Goal: Obtain resource: Obtain resource

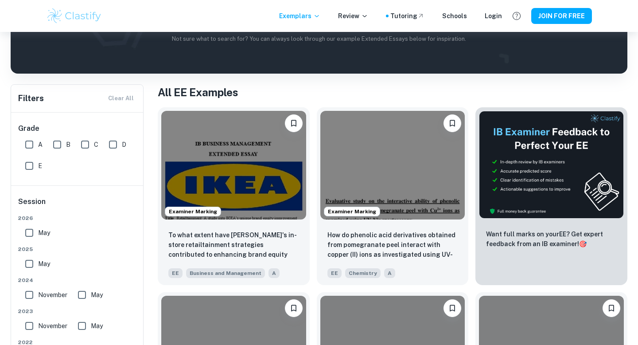
scroll to position [148, 0]
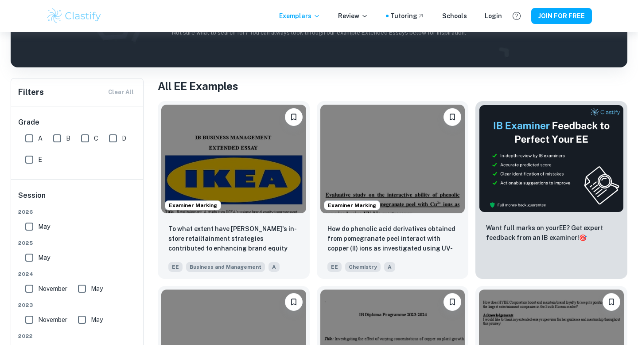
click at [26, 143] on input "A" at bounding box center [29, 138] width 18 height 18
checkbox input "true"
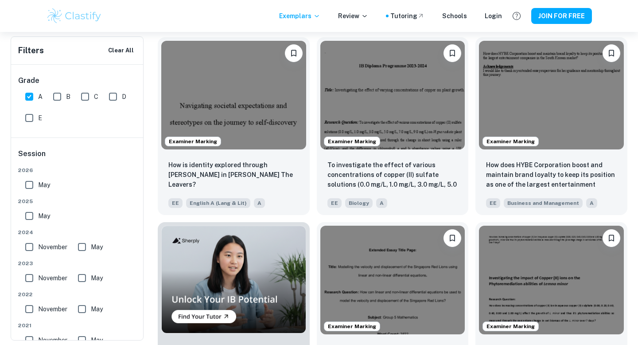
scroll to position [128, 0]
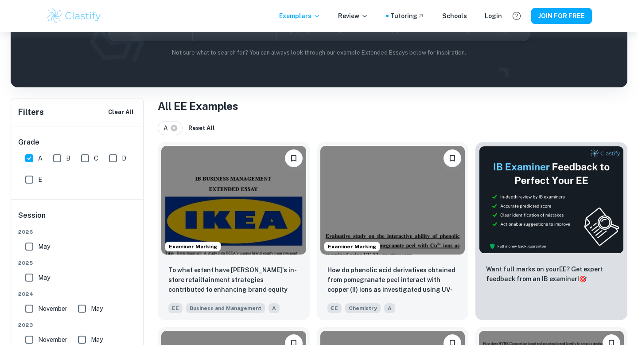
click at [262, 34] on icon "Open" at bounding box center [267, 28] width 11 height 11
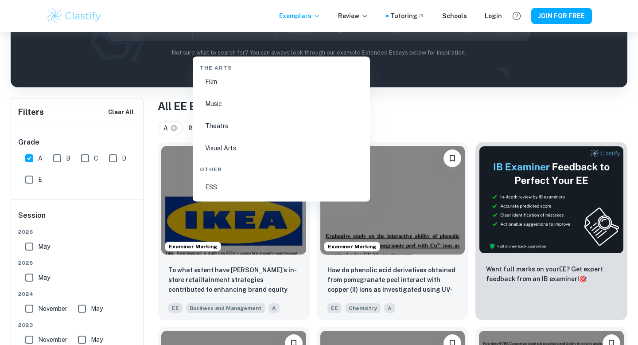
scroll to position [1529, 0]
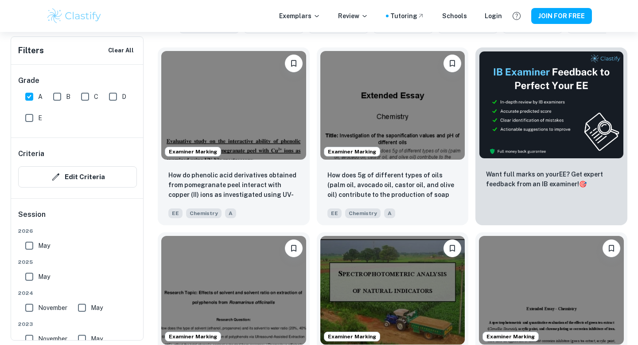
scroll to position [305, 0]
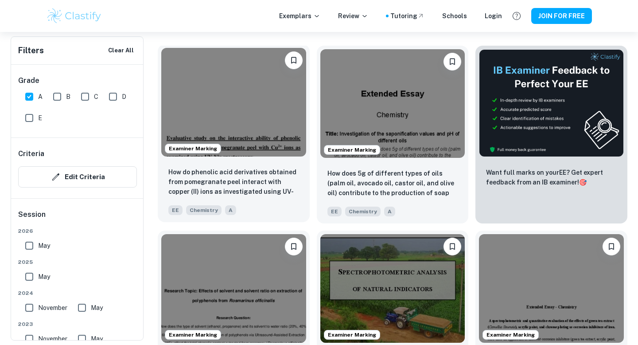
click at [252, 141] on img at bounding box center [233, 102] width 145 height 109
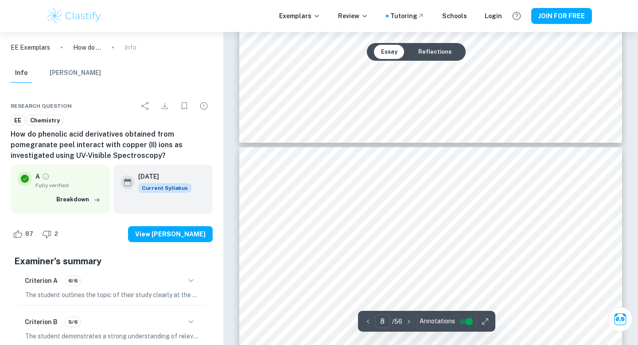
scroll to position [3918, 0]
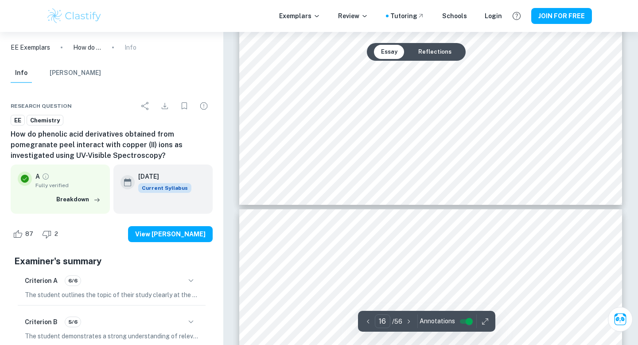
type input "17"
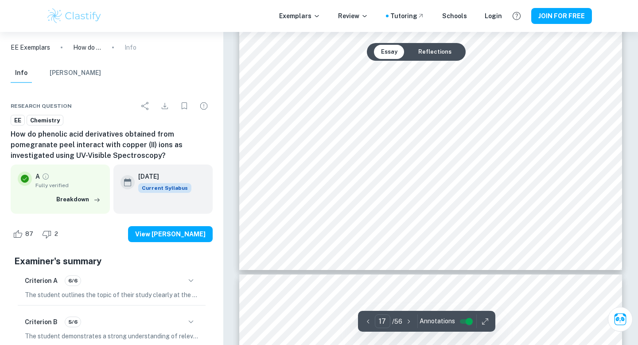
scroll to position [9291, 0]
